Goal: Communication & Community: Participate in discussion

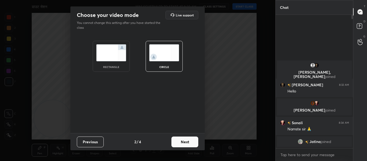
scroll to position [87, 76]
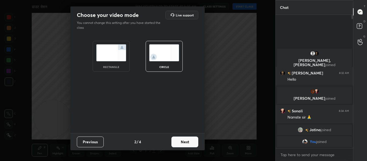
click at [189, 141] on button "Next" at bounding box center [185, 142] width 27 height 11
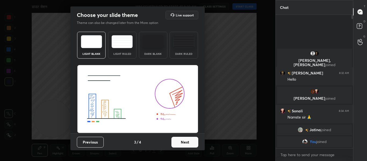
scroll to position [0, 0]
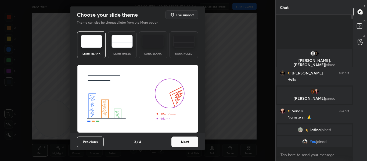
click at [181, 146] on button "Next" at bounding box center [185, 142] width 27 height 11
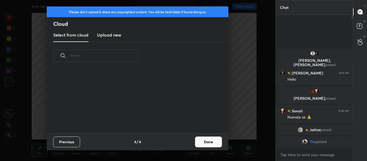
scroll to position [63, 173]
click at [205, 142] on button "Done" at bounding box center [208, 142] width 27 height 11
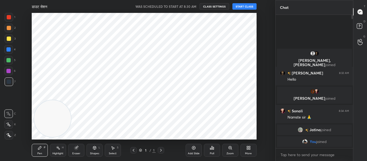
click at [240, 6] on button "START CLASS" at bounding box center [245, 6] width 24 height 6
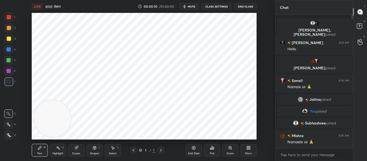
click at [190, 5] on span "mute" at bounding box center [192, 7] width 8 height 4
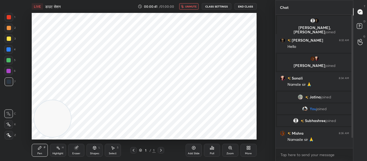
click at [189, 10] on div "LIVE डाउट सेशन 00:00:41 / 01:00:00 unmute CLASS SETTINGS End Class" at bounding box center [144, 6] width 225 height 13
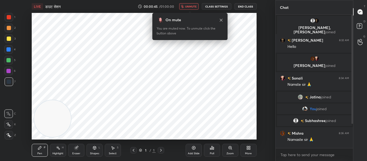
click at [197, 8] on span "unmute" at bounding box center [191, 7] width 12 height 4
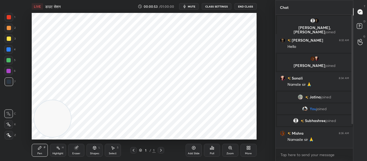
click at [189, 5] on span "mute" at bounding box center [192, 7] width 8 height 4
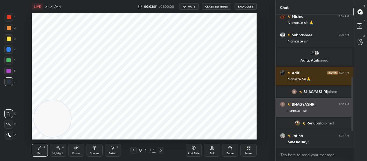
scroll to position [130, 0]
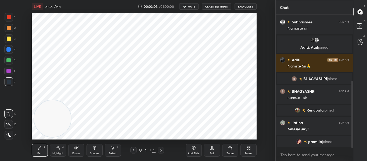
click at [247, 148] on icon at bounding box center [249, 148] width 4 height 4
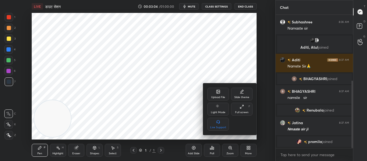
click at [222, 91] on div "Upload File" at bounding box center [219, 94] width 22 height 13
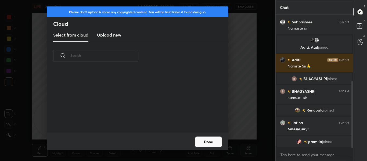
scroll to position [63, 173]
click at [118, 35] on h3 "Upload new" at bounding box center [109, 35] width 24 height 6
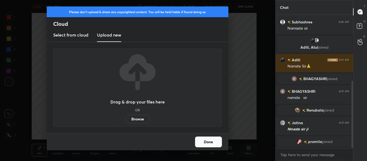
click at [135, 119] on label "Browse" at bounding box center [138, 119] width 24 height 9
click at [126, 119] on input "Browse" at bounding box center [126, 119] width 0 height 9
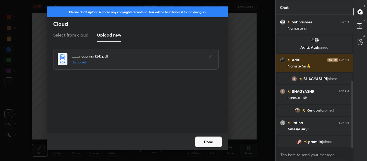
click at [207, 144] on button "Done" at bounding box center [208, 142] width 27 height 11
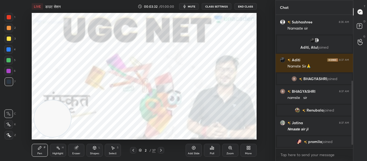
scroll to position [148, 0]
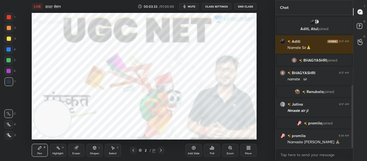
click at [193, 5] on span "mute" at bounding box center [192, 7] width 8 height 4
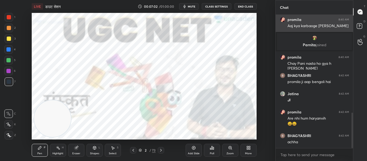
scroll to position [369, 0]
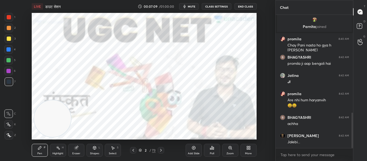
click at [194, 7] on span "mute" at bounding box center [192, 7] width 8 height 4
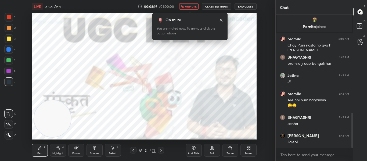
scroll to position [388, 0]
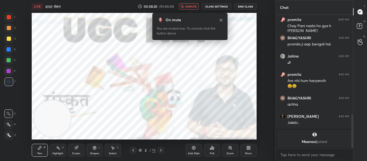
click at [191, 4] on button "unmute" at bounding box center [188, 6] width 19 height 6
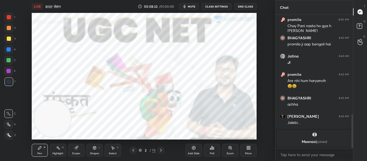
click at [9, 17] on div at bounding box center [9, 17] width 4 height 4
drag, startPoint x: 7, startPoint y: 137, endPoint x: 17, endPoint y: 131, distance: 11.6
click at [8, 136] on icon at bounding box center [8, 135] width 5 height 4
drag, startPoint x: 159, startPoint y: 150, endPoint x: 166, endPoint y: 143, distance: 9.5
click at [160, 150] on icon at bounding box center [161, 150] width 4 height 4
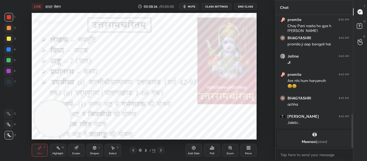
scroll to position [386, 0]
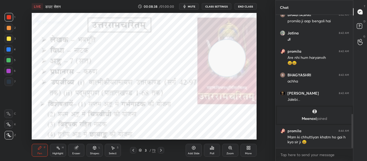
drag, startPoint x: 61, startPoint y: 116, endPoint x: 236, endPoint y: 55, distance: 185.1
click at [236, 55] on video at bounding box center [227, 58] width 37 height 37
click at [97, 147] on div "Shapes L" at bounding box center [95, 150] width 16 height 13
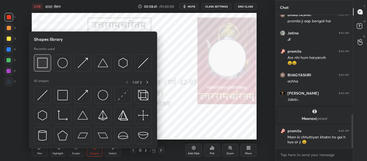
click at [45, 64] on img at bounding box center [42, 63] width 10 height 10
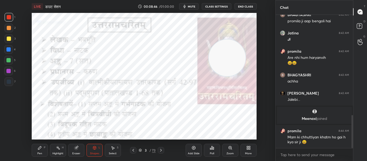
scroll to position [404, 0]
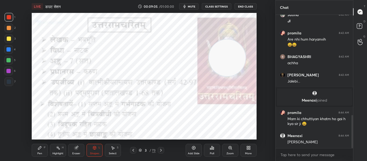
click at [77, 148] on icon at bounding box center [75, 147] width 3 height 3
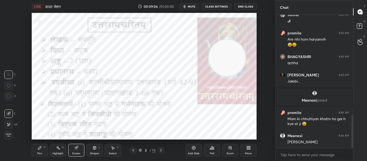
click at [8, 98] on icon at bounding box center [8, 96] width 5 height 5
click at [95, 152] on div "Shapes" at bounding box center [94, 153] width 9 height 3
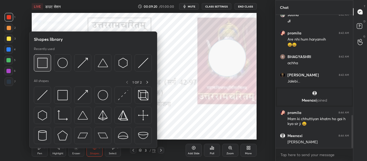
click at [46, 67] on img at bounding box center [42, 63] width 10 height 10
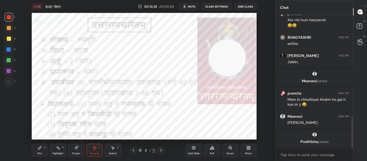
scroll to position [410, 0]
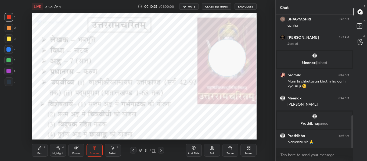
click at [8, 82] on div at bounding box center [9, 82] width 4 height 4
click at [161, 150] on icon at bounding box center [161, 150] width 4 height 4
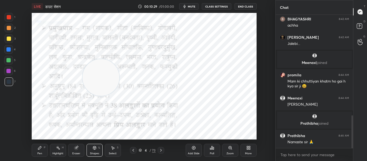
drag, startPoint x: 229, startPoint y: 57, endPoint x: 102, endPoint y: 77, distance: 127.9
click at [102, 77] on video at bounding box center [101, 77] width 37 height 37
drag, startPoint x: 107, startPoint y: 76, endPoint x: 251, endPoint y: 68, distance: 143.6
click at [250, 68] on video at bounding box center [238, 69] width 37 height 37
click at [5, 17] on div at bounding box center [9, 17] width 9 height 9
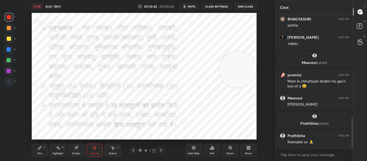
scroll to position [430, 0]
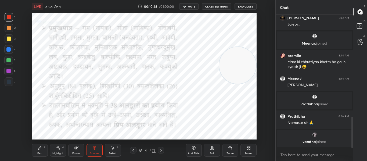
drag, startPoint x: 243, startPoint y: 71, endPoint x: 256, endPoint y: 67, distance: 12.9
click at [256, 67] on video at bounding box center [238, 65] width 37 height 37
click at [134, 149] on icon at bounding box center [134, 150] width 2 height 3
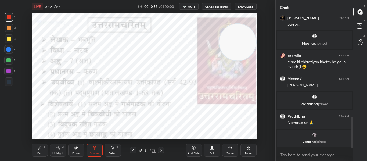
drag, startPoint x: 241, startPoint y: 71, endPoint x: 247, endPoint y: 48, distance: 23.9
click at [247, 48] on video at bounding box center [238, 42] width 37 height 37
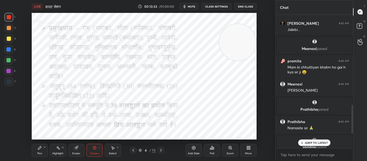
scroll to position [463, 0]
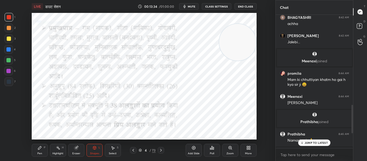
click at [217, 151] on div "Poll" at bounding box center [212, 150] width 16 height 13
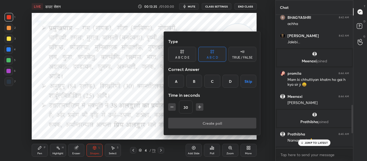
click at [247, 56] on div "TRUE / FALSE" at bounding box center [242, 57] width 20 height 3
click at [183, 80] on div "True" at bounding box center [182, 81] width 28 height 13
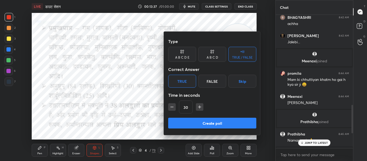
click at [197, 107] on button "button" at bounding box center [200, 107] width 8 height 8
type input "45"
click at [196, 119] on button "Create poll" at bounding box center [212, 123] width 88 height 11
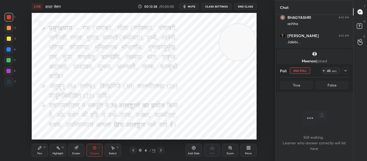
scroll to position [59, 76]
click at [346, 67] on div "Poll End Poll 44 sec" at bounding box center [314, 70] width 69 height 13
click at [345, 71] on icon at bounding box center [346, 71] width 4 height 4
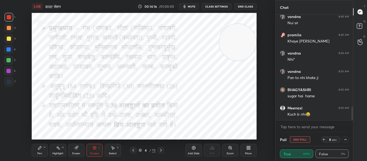
scroll to position [708, 0]
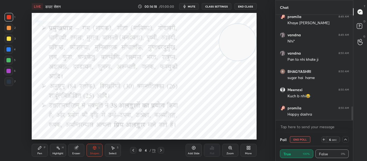
click at [348, 137] on div at bounding box center [346, 139] width 6 height 6
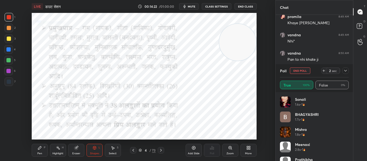
scroll to position [116, 0]
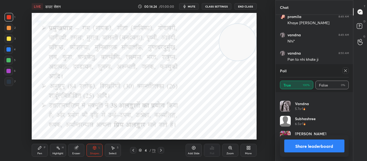
click at [347, 69] on icon at bounding box center [346, 71] width 4 height 4
type textarea "x"
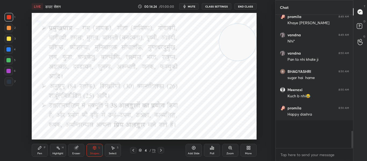
scroll to position [2, 2]
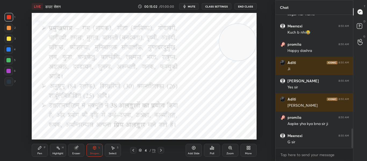
click at [161, 148] on div at bounding box center [161, 150] width 6 height 6
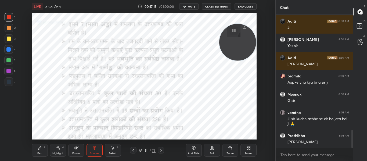
scroll to position [837, 0]
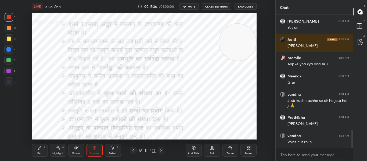
click at [162, 150] on icon at bounding box center [161, 150] width 4 height 4
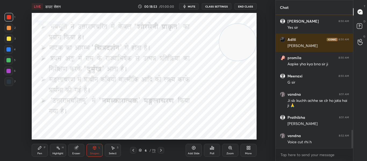
click at [162, 151] on icon at bounding box center [161, 150] width 4 height 4
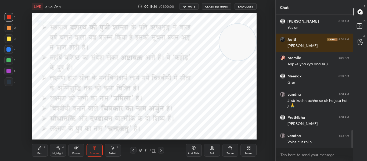
scroll to position [860, 0]
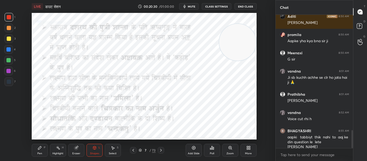
click at [161, 150] on icon at bounding box center [161, 150] width 4 height 4
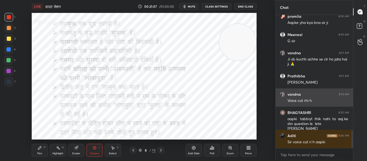
scroll to position [897, 0]
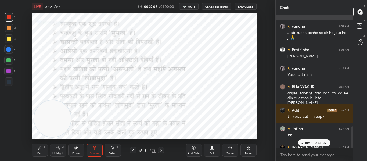
scroll to position [682, 0]
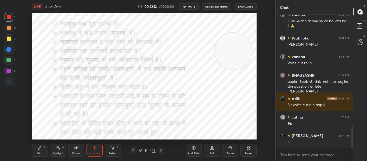
drag, startPoint x: 61, startPoint y: 118, endPoint x: 243, endPoint y: 50, distance: 194.3
click at [242, 50] on video at bounding box center [233, 51] width 37 height 37
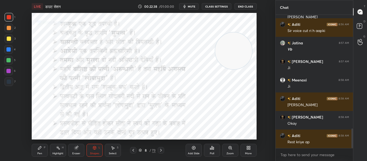
scroll to position [775, 0]
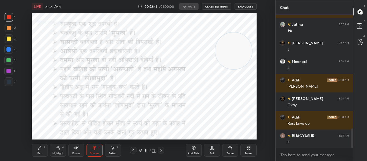
click at [252, 7] on button "End Class" at bounding box center [246, 6] width 22 height 6
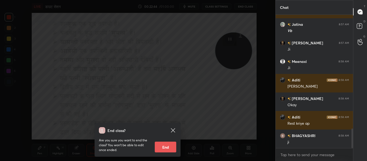
click at [240, 100] on div "End class? Are you sure you want to end the class? You won’t be able to edit on…" at bounding box center [138, 80] width 276 height 161
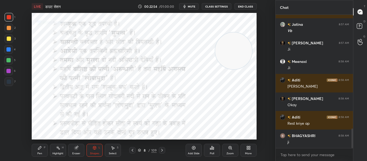
click at [250, 7] on button "End Class" at bounding box center [246, 6] width 22 height 6
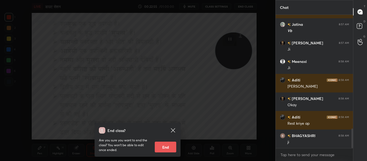
click at [168, 148] on button "End" at bounding box center [166, 147] width 22 height 11
type textarea "x"
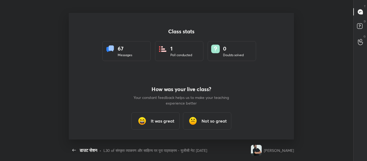
scroll to position [0, 0]
click at [175, 113] on div "It was great" at bounding box center [156, 120] width 48 height 17
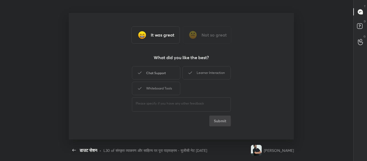
click at [164, 76] on div "Chat Support" at bounding box center [156, 72] width 48 height 13
click at [200, 73] on div "Learner Interaction" at bounding box center [207, 72] width 48 height 13
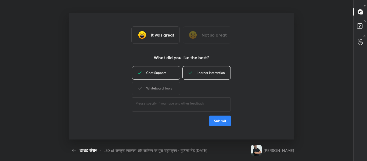
click at [218, 121] on button "Submit" at bounding box center [221, 121] width 22 height 11
